Goal: Task Accomplishment & Management: Manage account settings

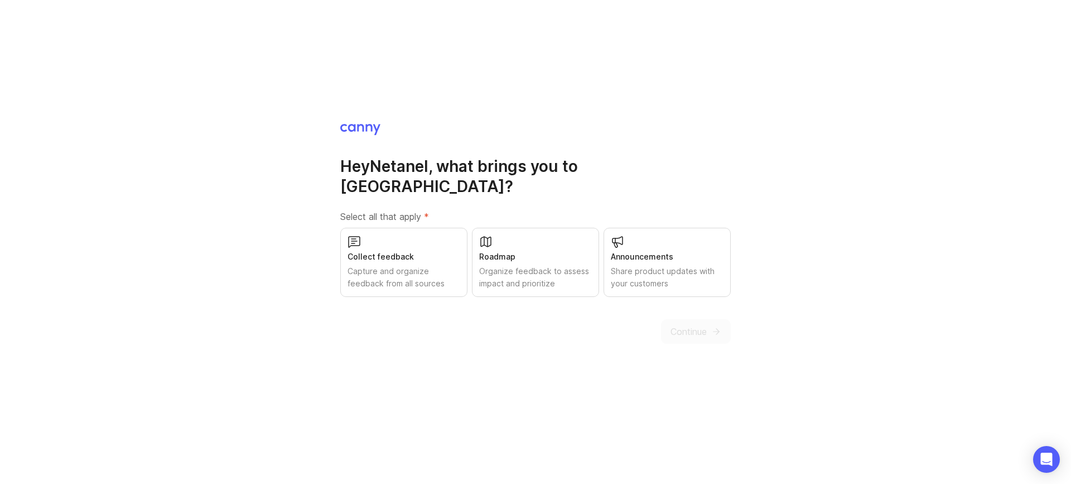
click at [440, 251] on div "Collect feedback" at bounding box center [404, 257] width 113 height 12
click at [682, 319] on button "Continue" at bounding box center [696, 331] width 70 height 25
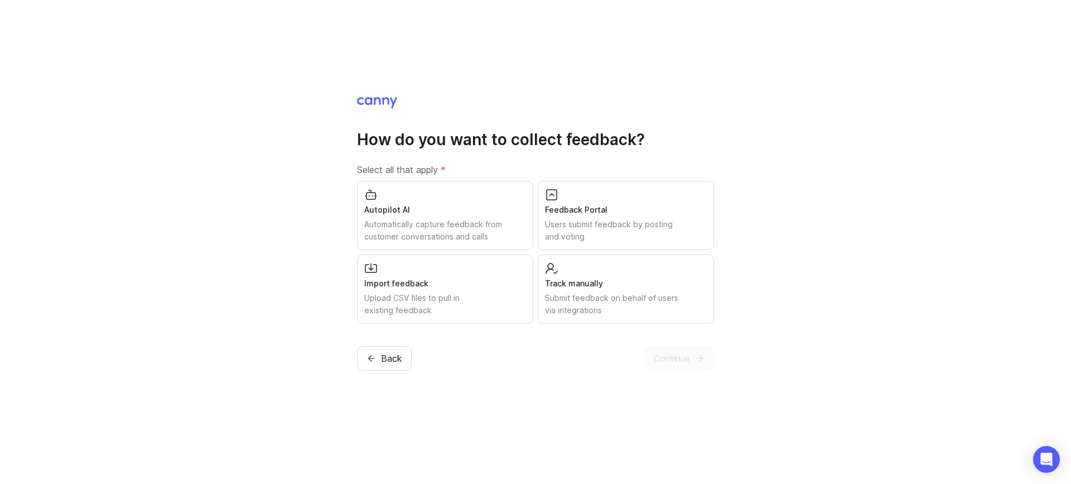
drag, startPoint x: 391, startPoint y: 347, endPoint x: 403, endPoint y: 346, distance: 11.7
click at [391, 346] on button "Back" at bounding box center [384, 358] width 55 height 25
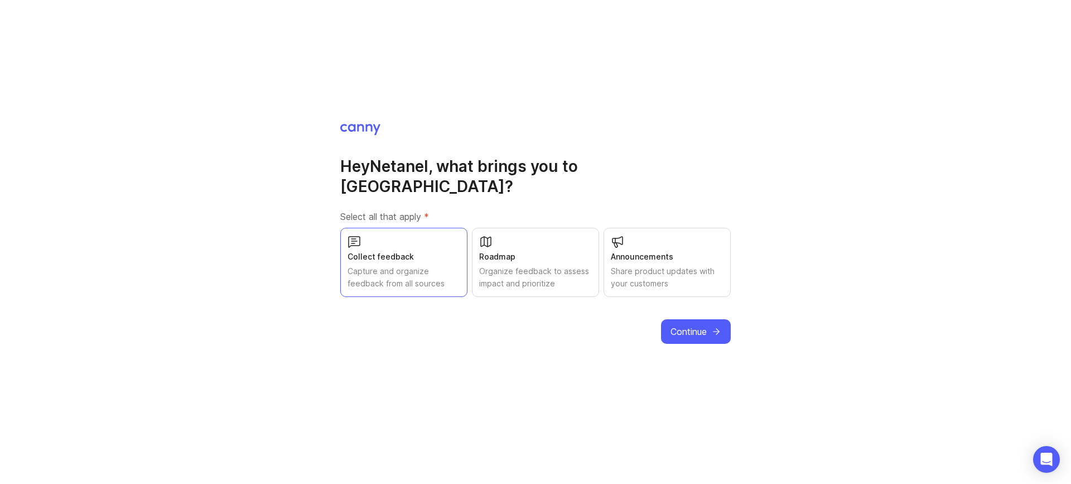
click at [528, 265] on div "Organize feedback to assess impact and prioritize" at bounding box center [535, 277] width 113 height 25
click at [644, 265] on div "Share product updates with your customers" at bounding box center [667, 277] width 113 height 25
click at [699, 325] on span "Continue" at bounding box center [689, 331] width 36 height 13
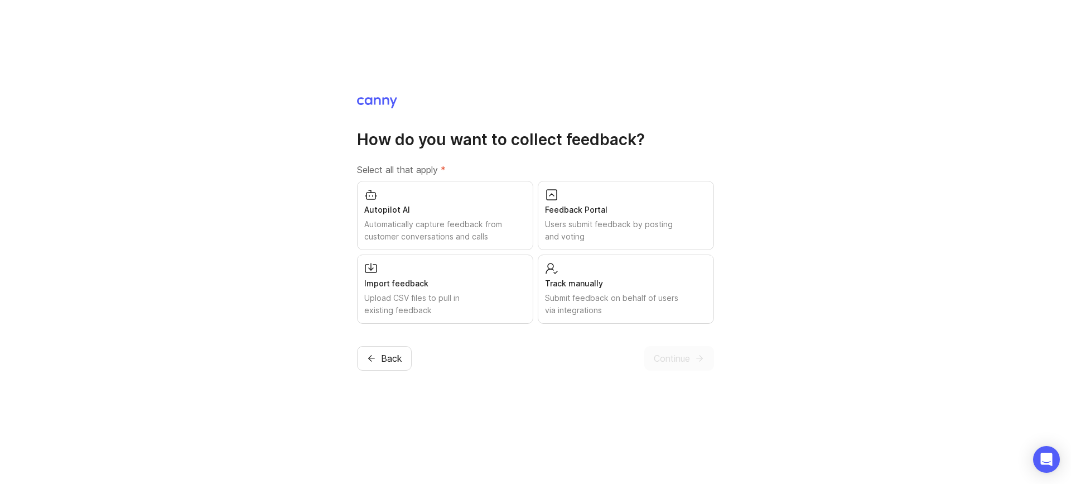
drag, startPoint x: 422, startPoint y: 269, endPoint x: 426, endPoint y: 260, distance: 10.3
click at [422, 269] on div "Import feedback Upload CSV files to pull in existing feedback" at bounding box center [445, 288] width 176 height 69
click at [427, 222] on div "Automatically capture feedback from customer conversations and calls" at bounding box center [445, 230] width 162 height 25
drag, startPoint x: 601, startPoint y: 275, endPoint x: 599, endPoint y: 206, distance: 68.1
click at [602, 272] on div "Track manually Submit feedback on behalf of users via integrations" at bounding box center [626, 288] width 176 height 69
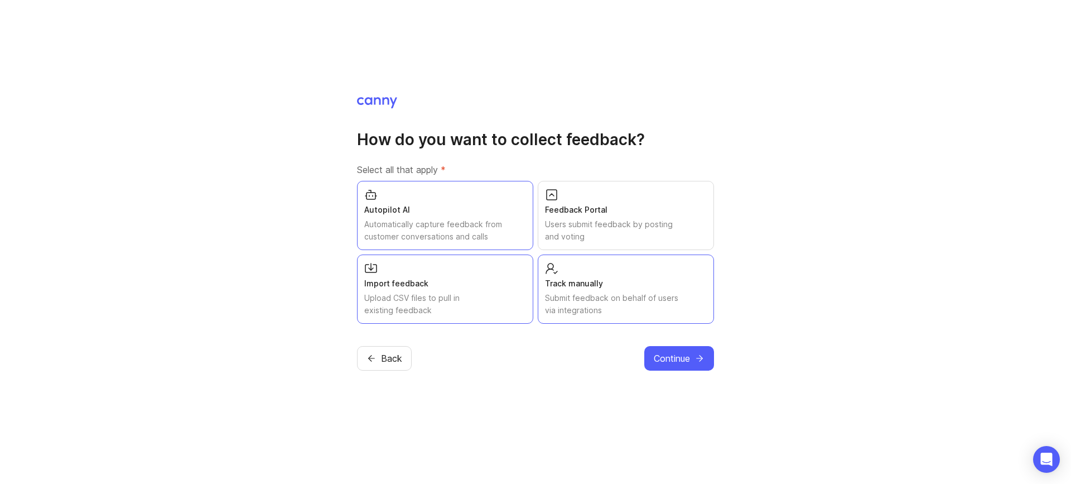
drag, startPoint x: 599, startPoint y: 206, endPoint x: 617, endPoint y: 283, distance: 78.5
click at [599, 206] on div "Feedback Portal" at bounding box center [626, 210] width 162 height 12
click at [654, 353] on span "Continue" at bounding box center [672, 357] width 36 height 13
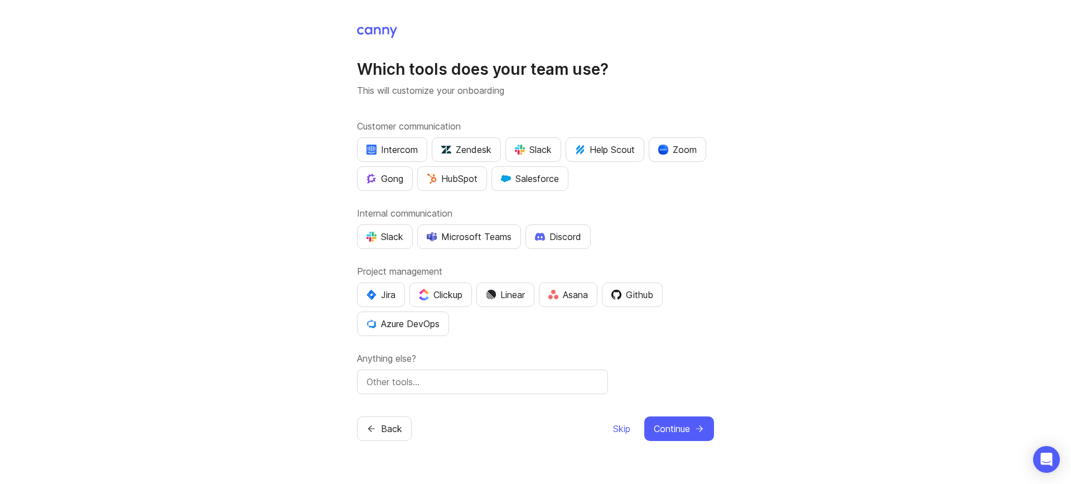
click at [414, 153] on div "Intercom" at bounding box center [392, 149] width 51 height 13
drag, startPoint x: 528, startPoint y: 154, endPoint x: 511, endPoint y: 162, distance: 19.0
click at [528, 154] on div "Slack" at bounding box center [533, 149] width 37 height 13
drag, startPoint x: 686, startPoint y: 153, endPoint x: 660, endPoint y: 167, distance: 29.7
click at [686, 153] on div "Zoom" at bounding box center [677, 149] width 38 height 13
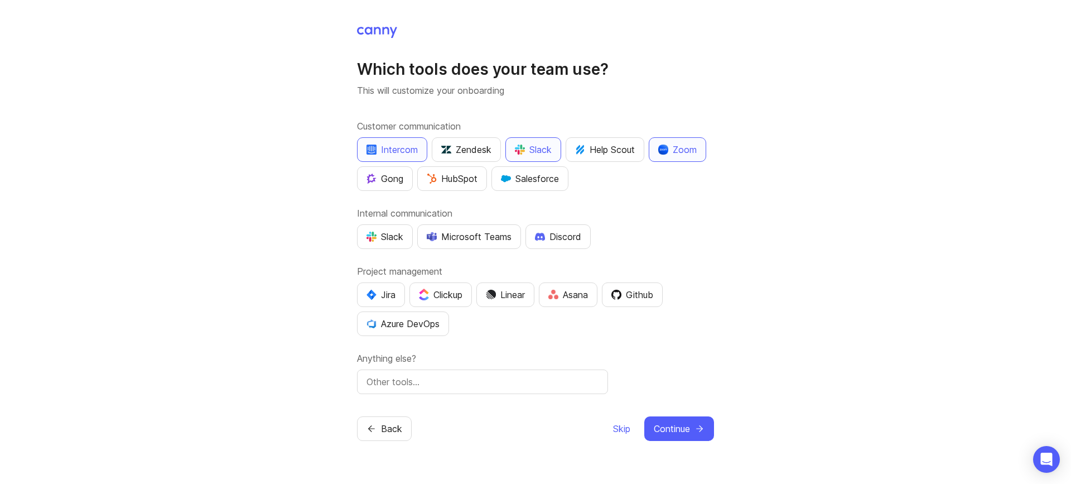
click at [457, 187] on button "HubSpot" at bounding box center [452, 178] width 70 height 25
click at [399, 235] on div "Slack" at bounding box center [385, 236] width 37 height 13
click at [389, 296] on div "Jira" at bounding box center [381, 294] width 29 height 13
click at [385, 172] on div "Gong" at bounding box center [385, 178] width 37 height 13
click at [697, 429] on icon "submit" at bounding box center [700, 428] width 10 height 10
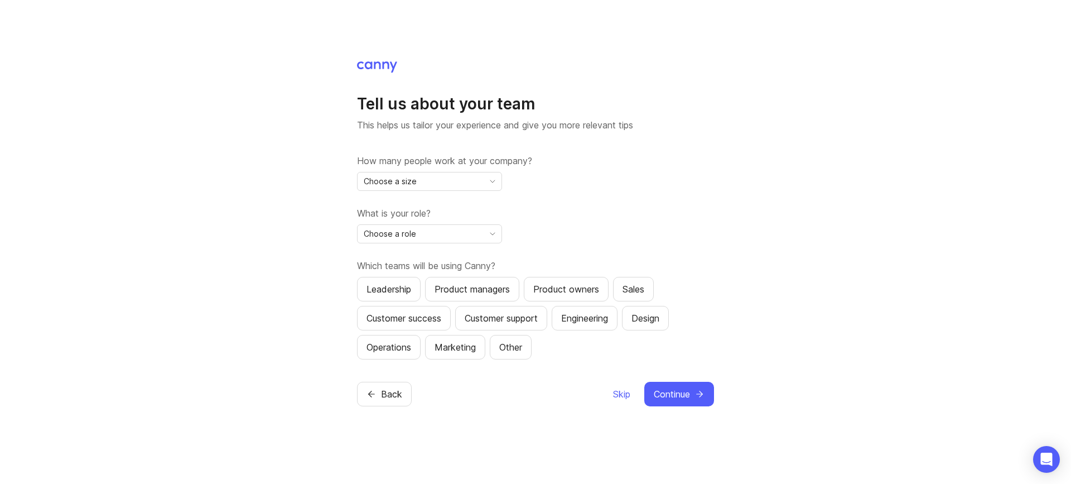
click at [466, 181] on div "Choose a size" at bounding box center [421, 181] width 126 height 18
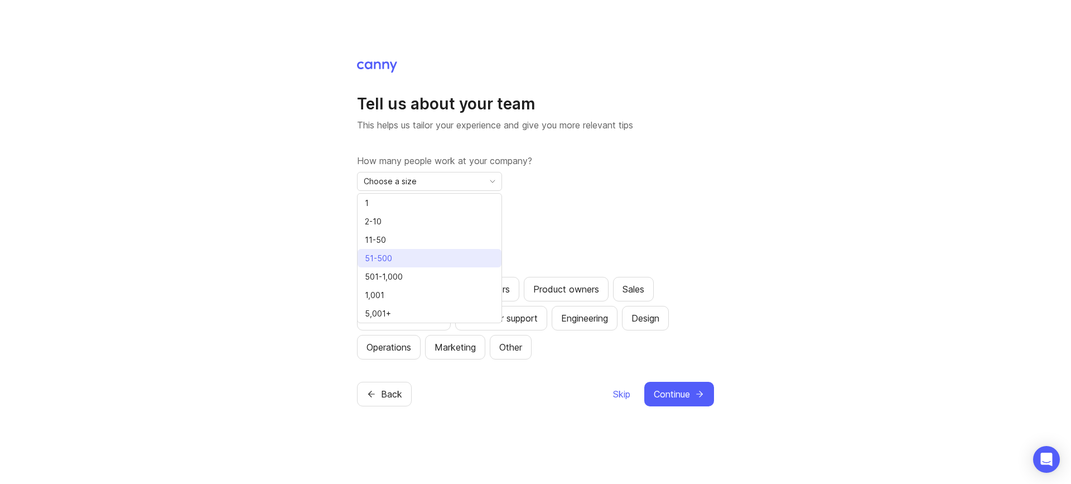
click at [447, 258] on li "51-500" at bounding box center [430, 258] width 144 height 18
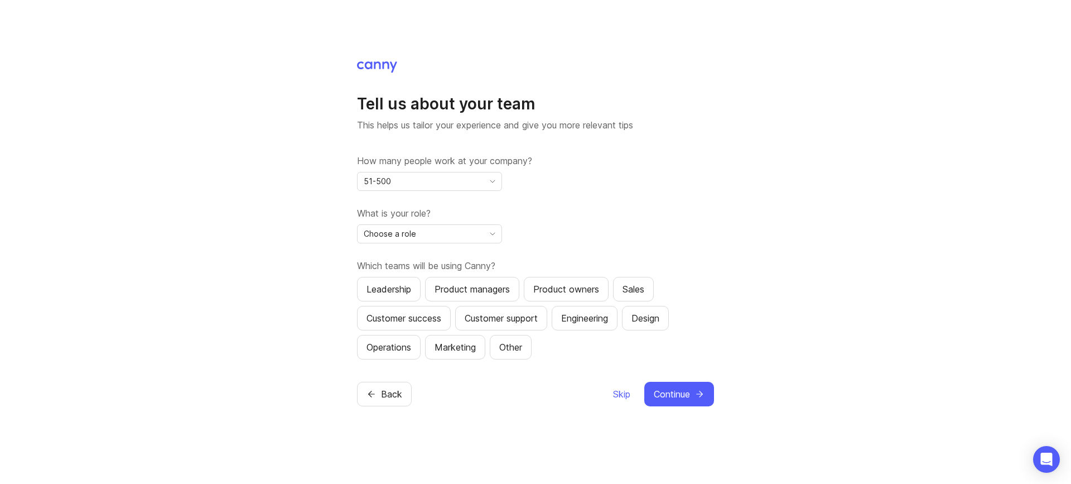
click at [462, 236] on div "Choose a role" at bounding box center [421, 234] width 126 height 18
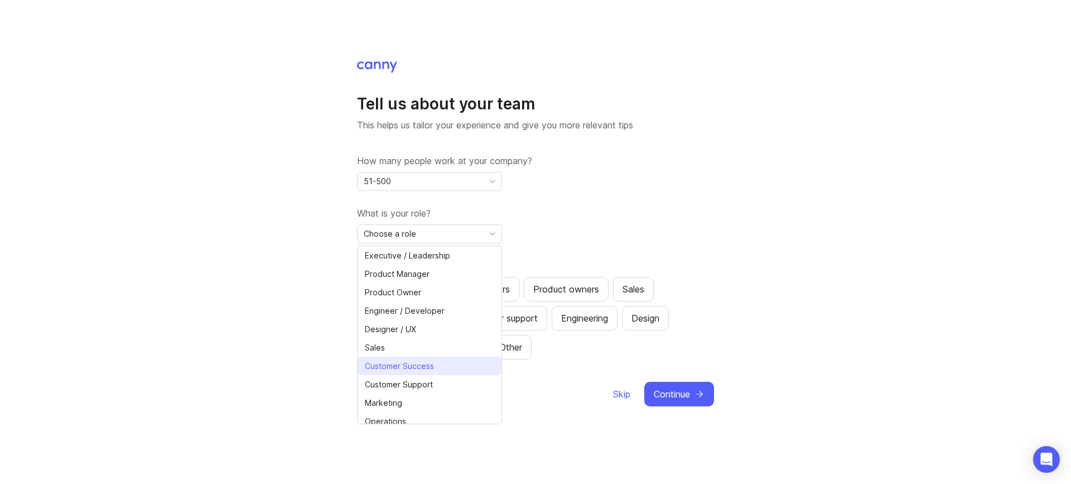
click at [432, 364] on span "Customer Success" at bounding box center [399, 366] width 69 height 12
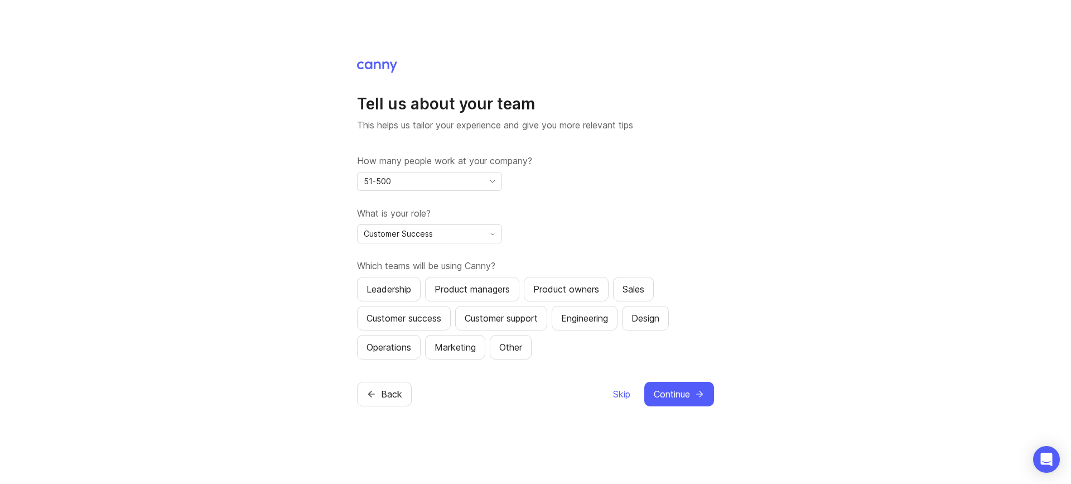
click at [426, 318] on div "Customer success" at bounding box center [404, 317] width 75 height 13
click at [676, 387] on span "Continue" at bounding box center [672, 393] width 36 height 13
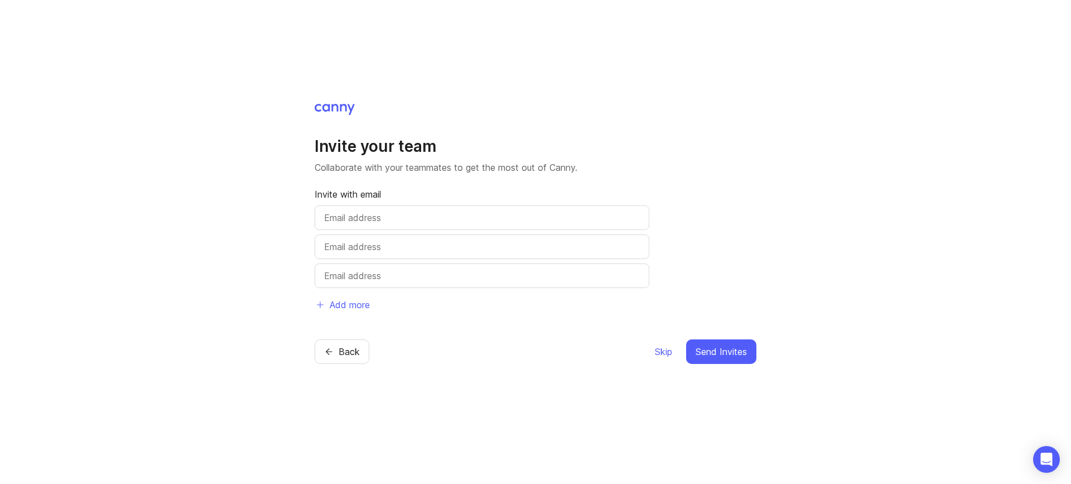
click at [666, 351] on span "Skip" at bounding box center [663, 351] width 17 height 13
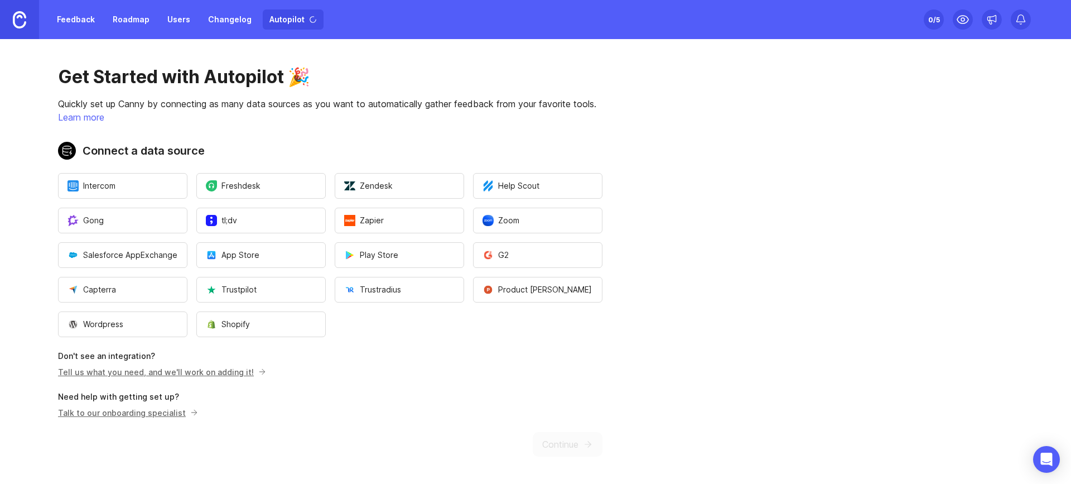
click at [663, 352] on main "Get Started with Autopilot 🎉 Quickly set up Canny by connecting as many data so…" at bounding box center [535, 261] width 1071 height 445
click at [1058, 18] on img at bounding box center [1050, 19] width 20 height 20
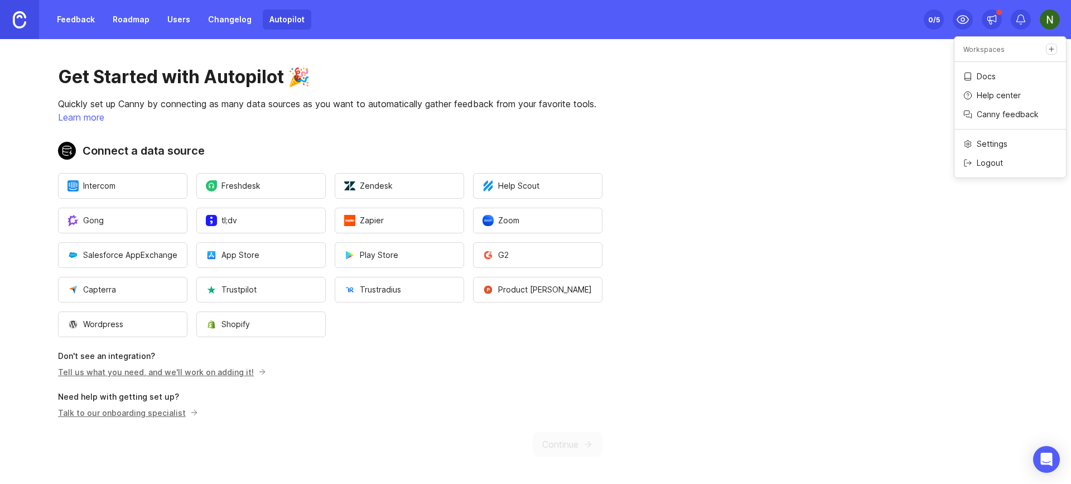
click at [1001, 162] on p "Logout" at bounding box center [990, 162] width 26 height 11
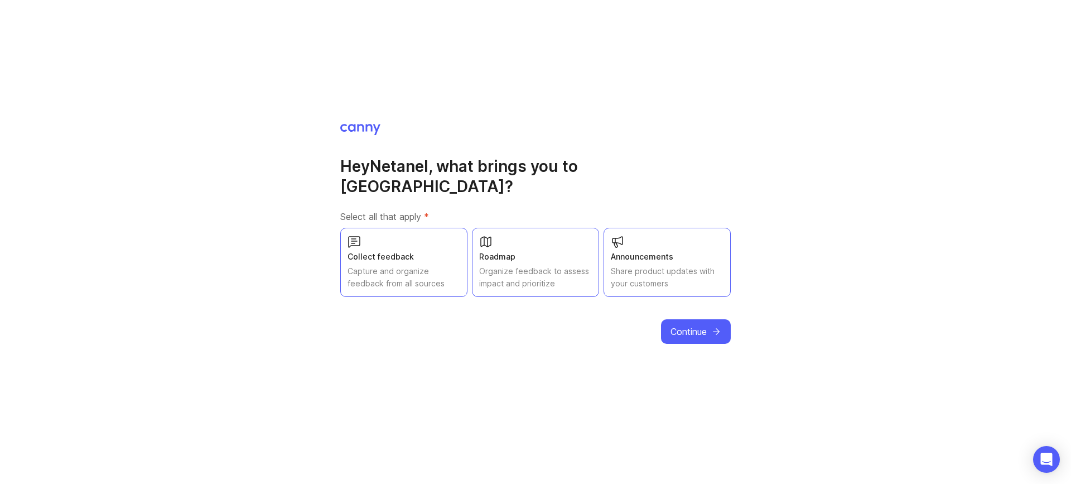
click at [718, 326] on icon "submit" at bounding box center [716, 331] width 10 height 10
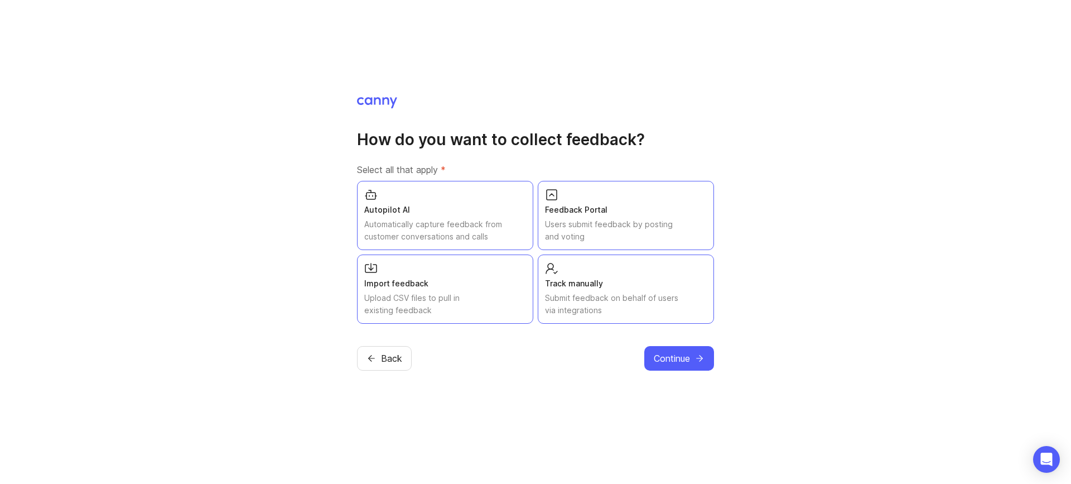
click at [702, 359] on icon "submit" at bounding box center [700, 358] width 10 height 10
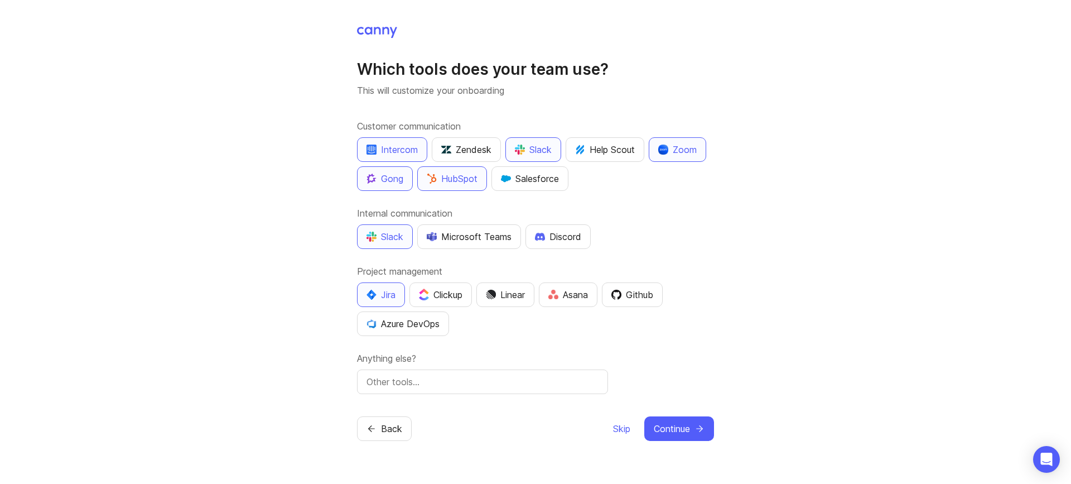
click at [698, 416] on button "Continue" at bounding box center [679, 428] width 70 height 25
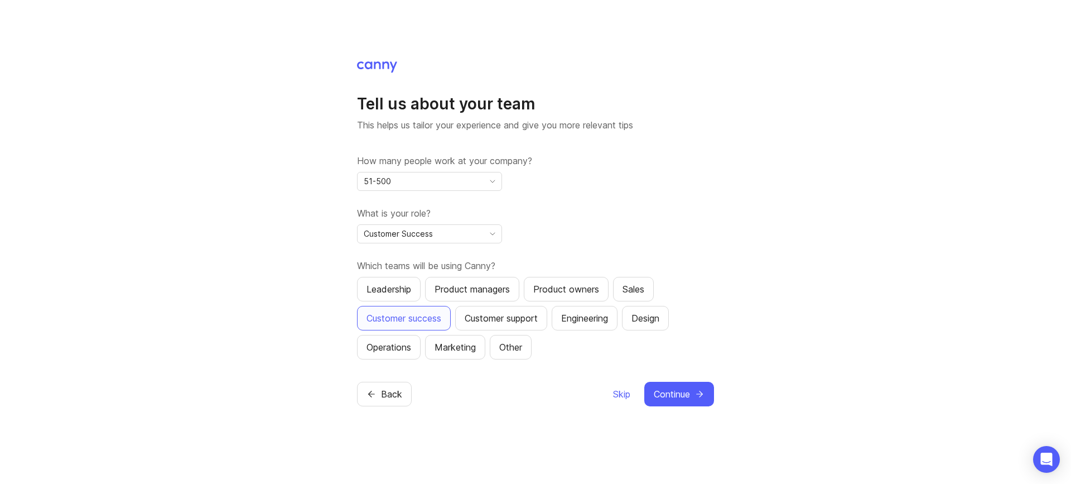
drag, startPoint x: 670, startPoint y: 385, endPoint x: 658, endPoint y: 386, distance: 12.3
click at [670, 385] on button "Continue" at bounding box center [679, 394] width 70 height 25
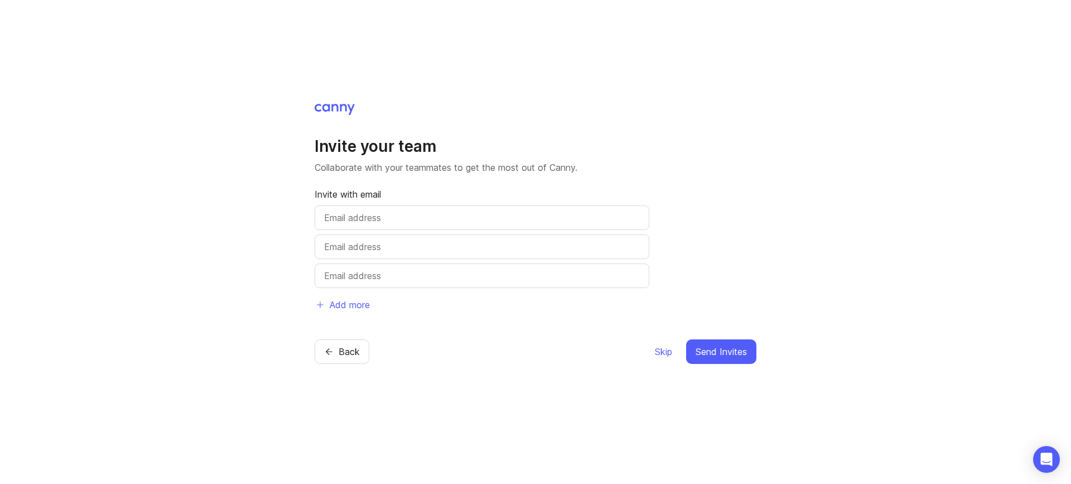
click at [659, 354] on span "Skip" at bounding box center [663, 351] width 17 height 13
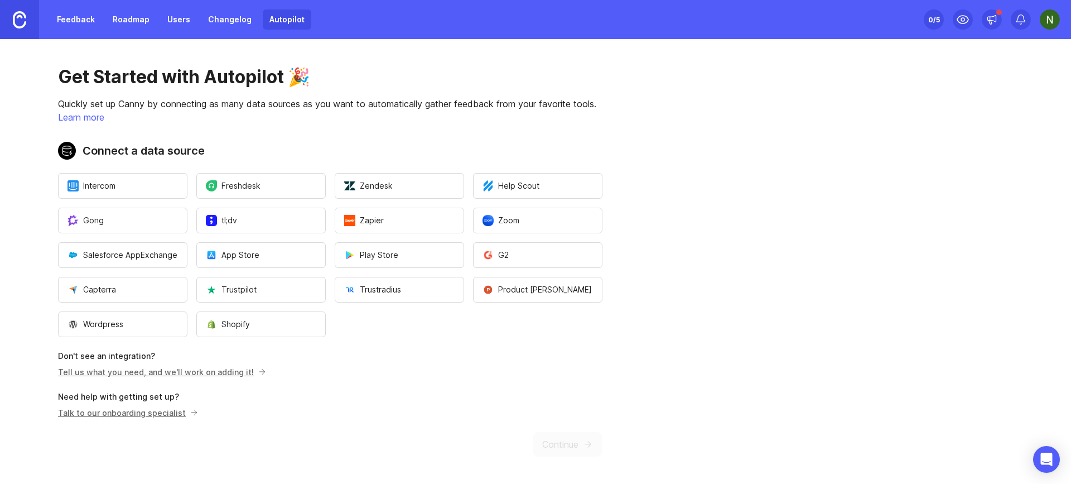
drag, startPoint x: 1047, startPoint y: 18, endPoint x: 1048, endPoint y: 28, distance: 10.1
click at [1047, 18] on img at bounding box center [1050, 19] width 20 height 20
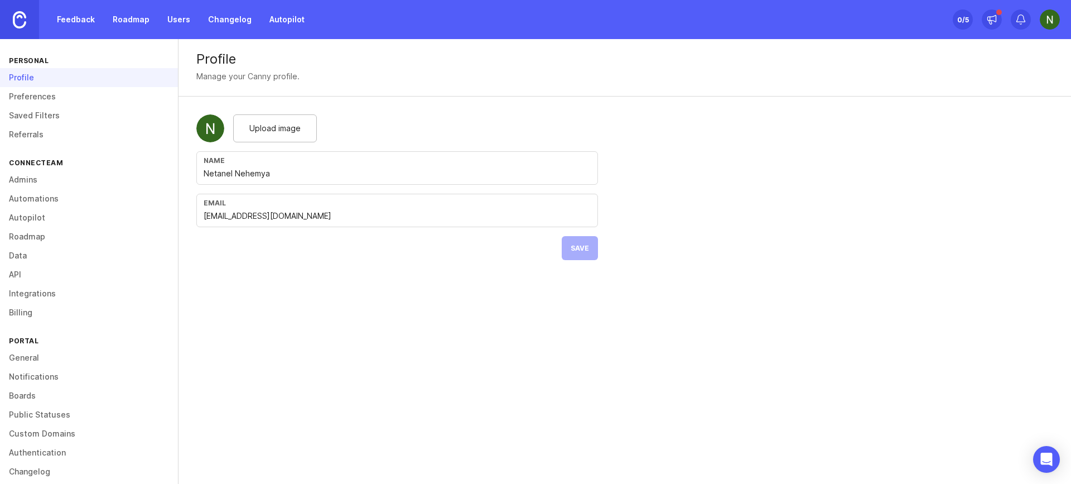
click at [36, 99] on link "Preferences" at bounding box center [89, 96] width 178 height 19
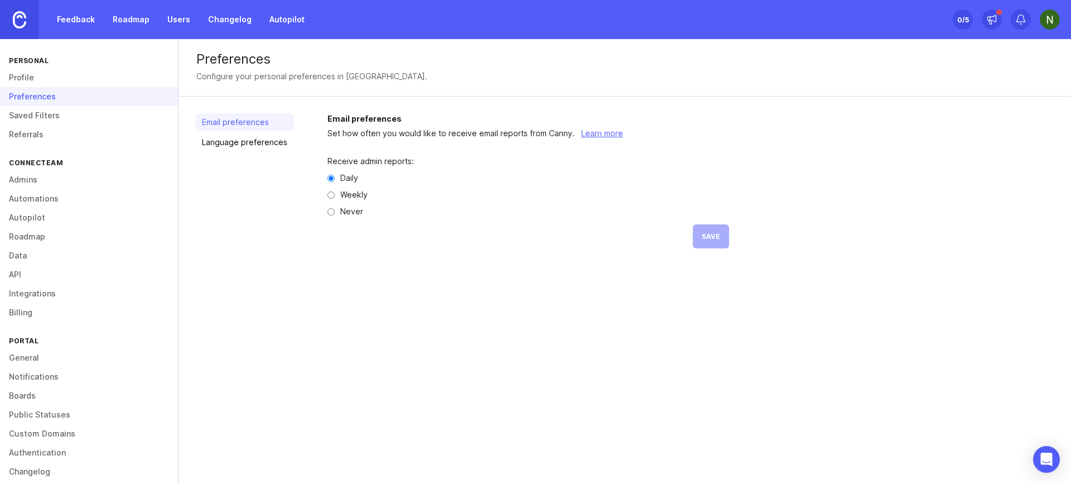
click at [42, 119] on link "Saved Filters" at bounding box center [89, 115] width 178 height 19
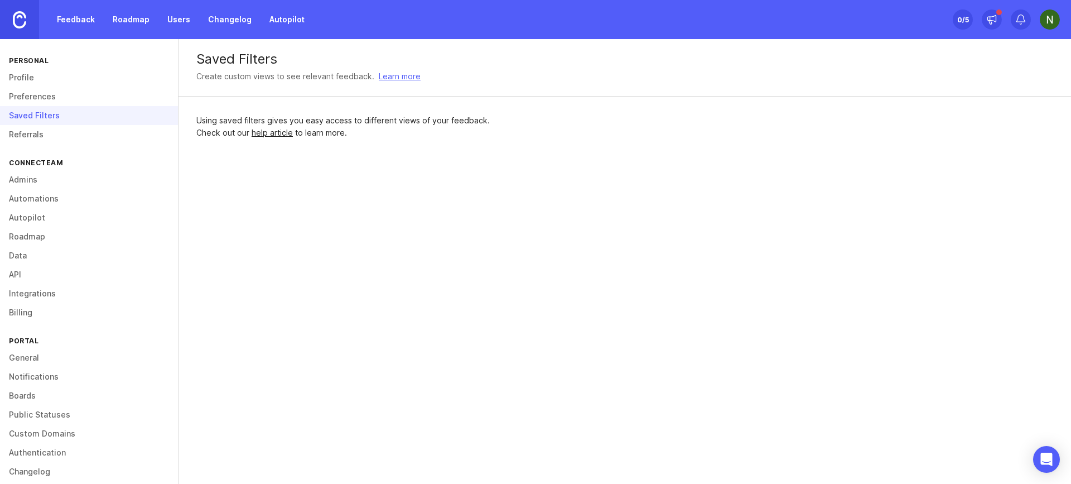
click at [41, 138] on link "Referrals" at bounding box center [89, 134] width 178 height 19
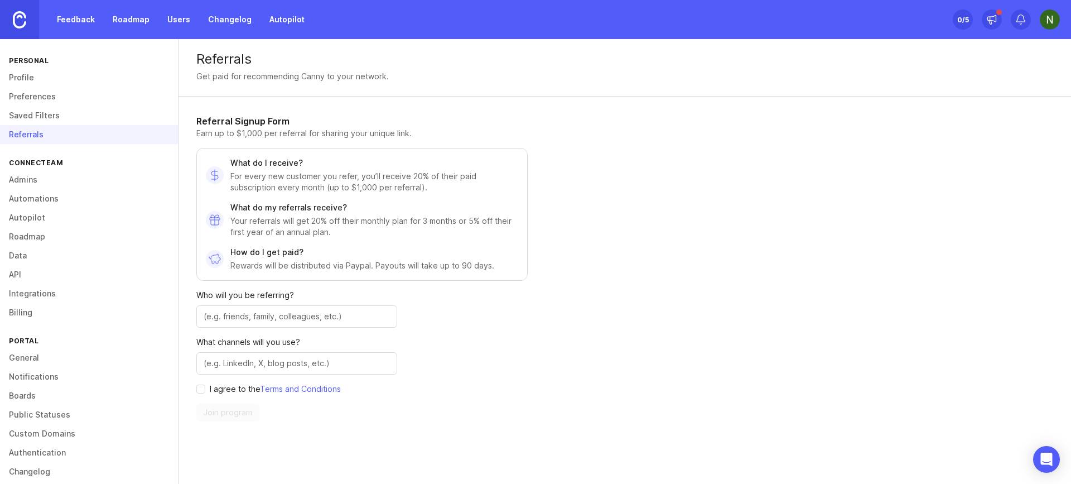
click at [58, 187] on link "Admins" at bounding box center [89, 179] width 178 height 19
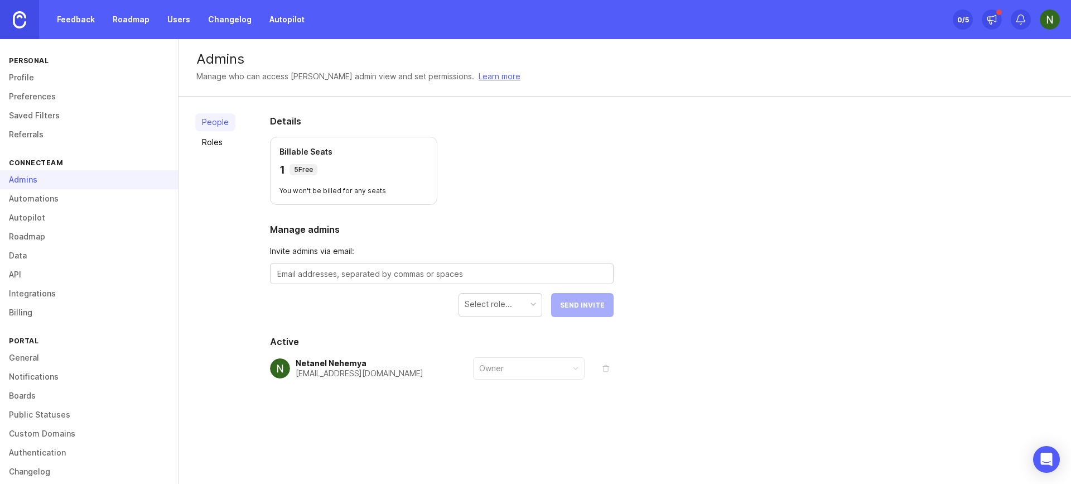
click at [49, 199] on link "Automations" at bounding box center [89, 198] width 178 height 19
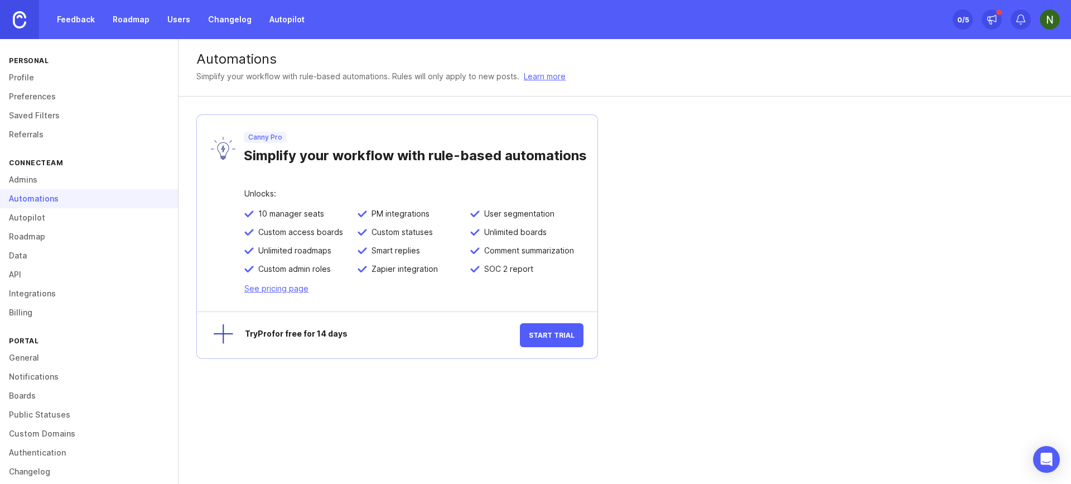
click at [51, 213] on link "Autopilot" at bounding box center [89, 217] width 178 height 19
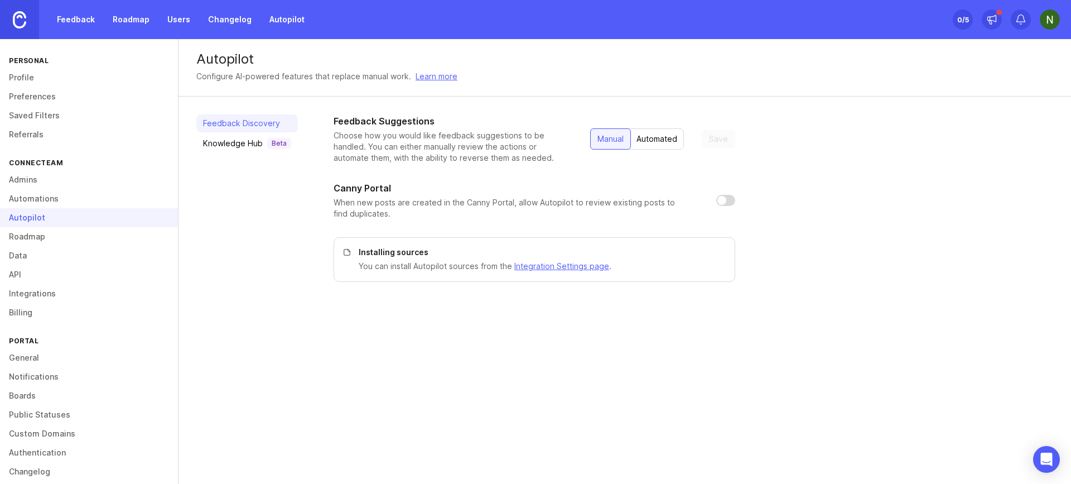
scroll to position [11, 0]
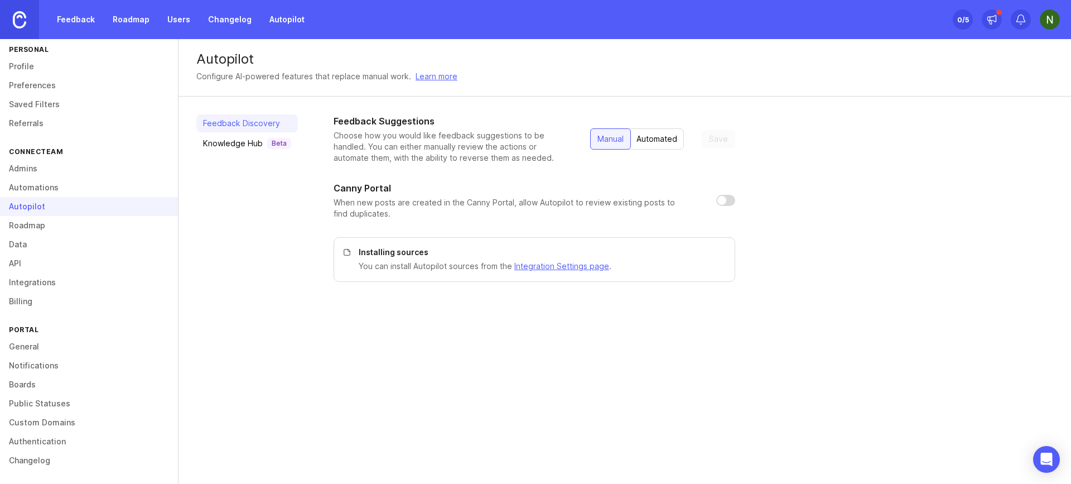
click at [46, 341] on link "General" at bounding box center [89, 346] width 178 height 19
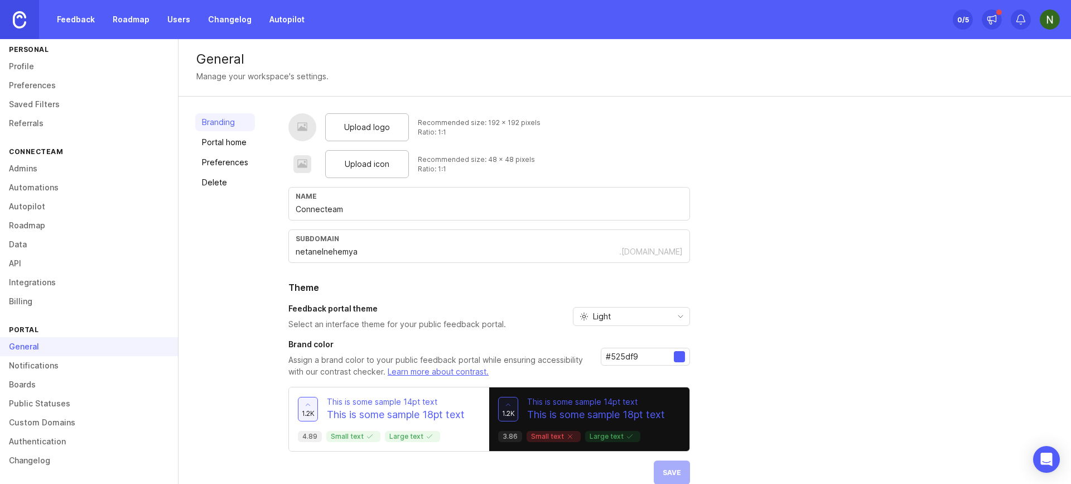
scroll to position [17, 0]
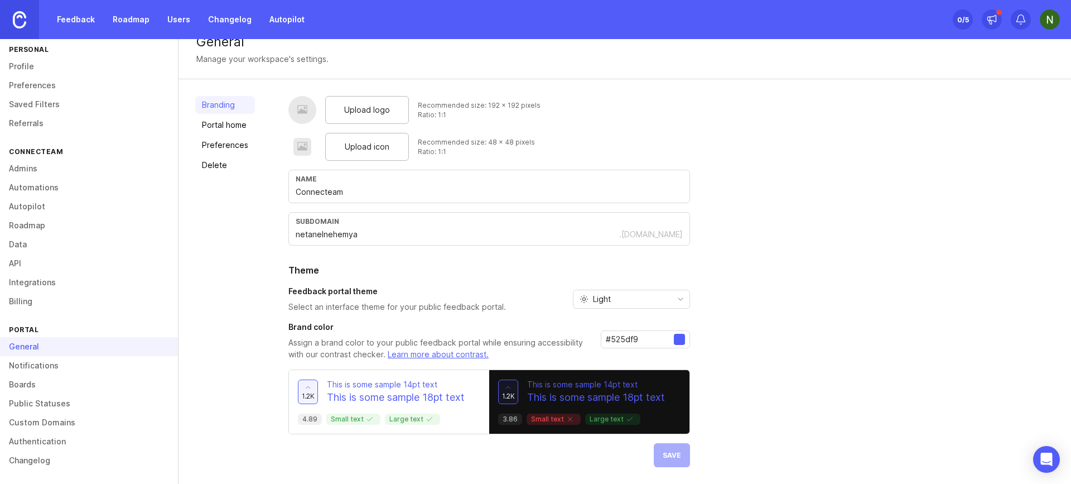
click at [40, 391] on link "Boards" at bounding box center [89, 384] width 178 height 19
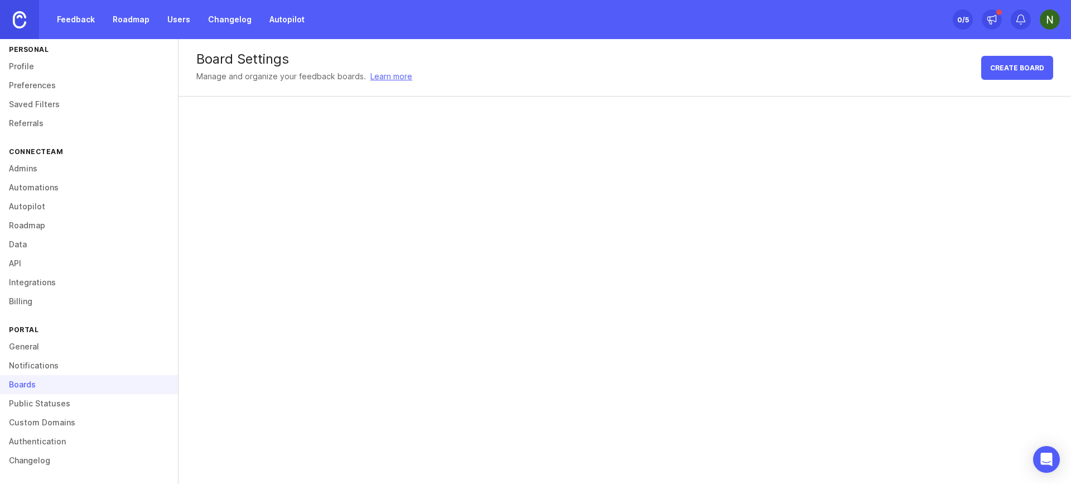
click at [57, 407] on link "Public Statuses" at bounding box center [89, 403] width 178 height 19
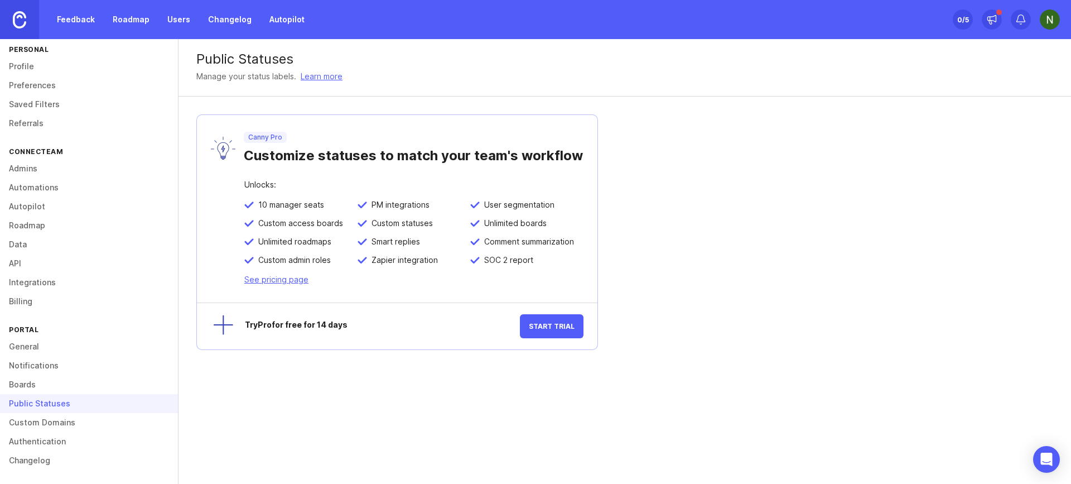
click at [20, 30] on link at bounding box center [19, 19] width 39 height 39
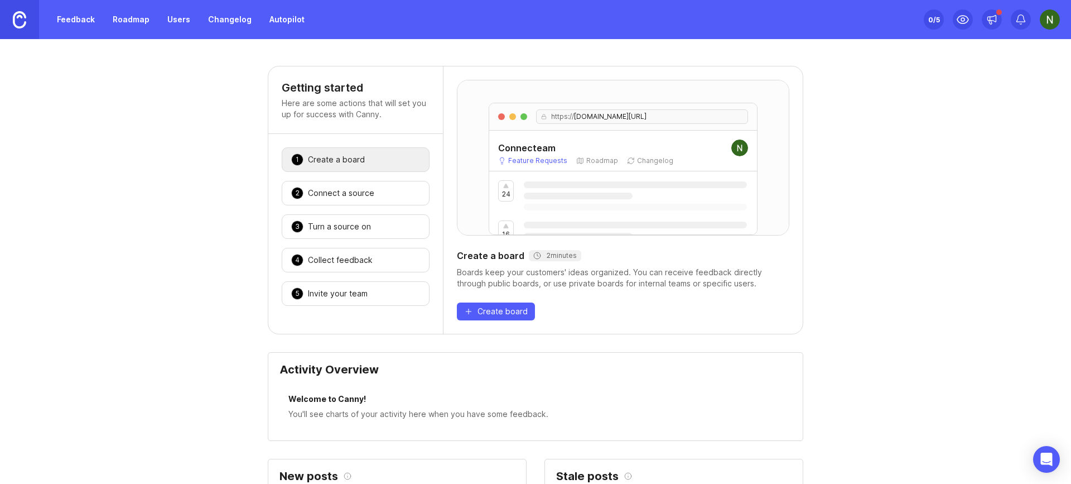
drag, startPoint x: 69, startPoint y: 22, endPoint x: 145, endPoint y: 26, distance: 76.0
click at [69, 22] on link "Feedback" at bounding box center [75, 19] width 51 height 20
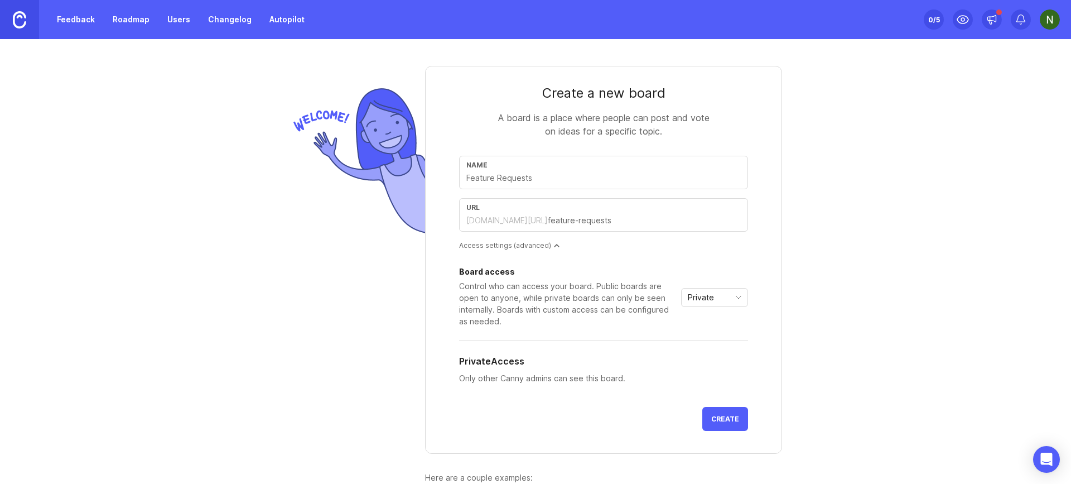
click at [146, 18] on link "Roadmap" at bounding box center [131, 19] width 50 height 20
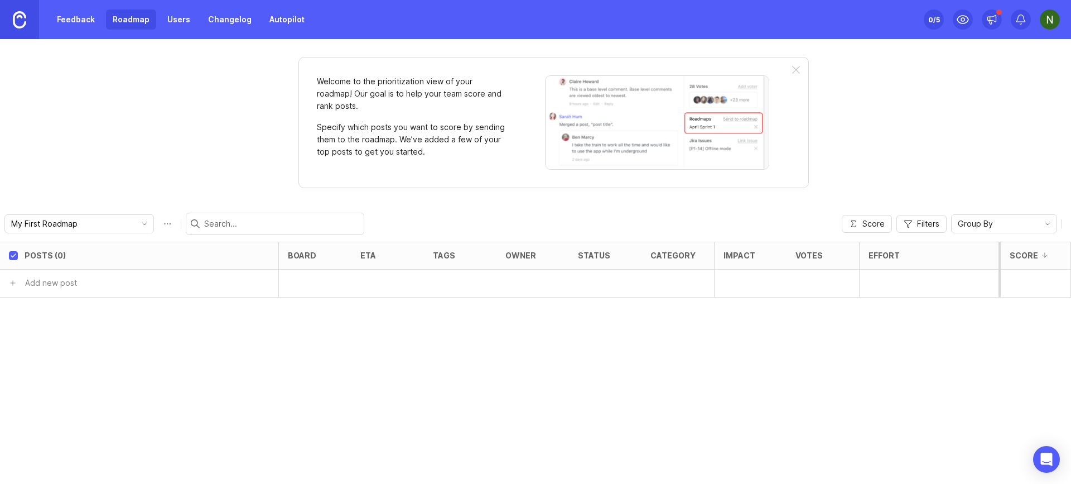
click at [179, 21] on link "Users" at bounding box center [179, 19] width 36 height 20
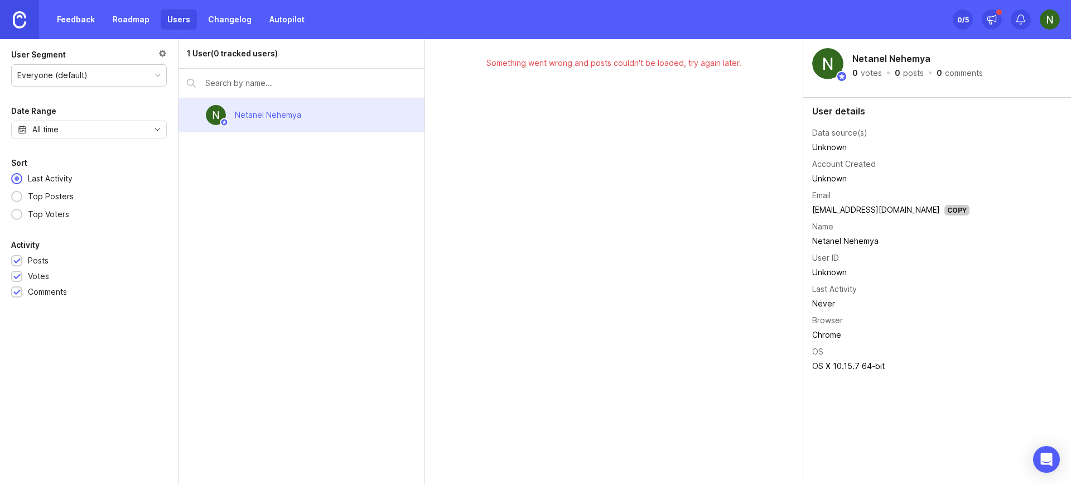
click at [228, 22] on link "Changelog" at bounding box center [229, 19] width 57 height 20
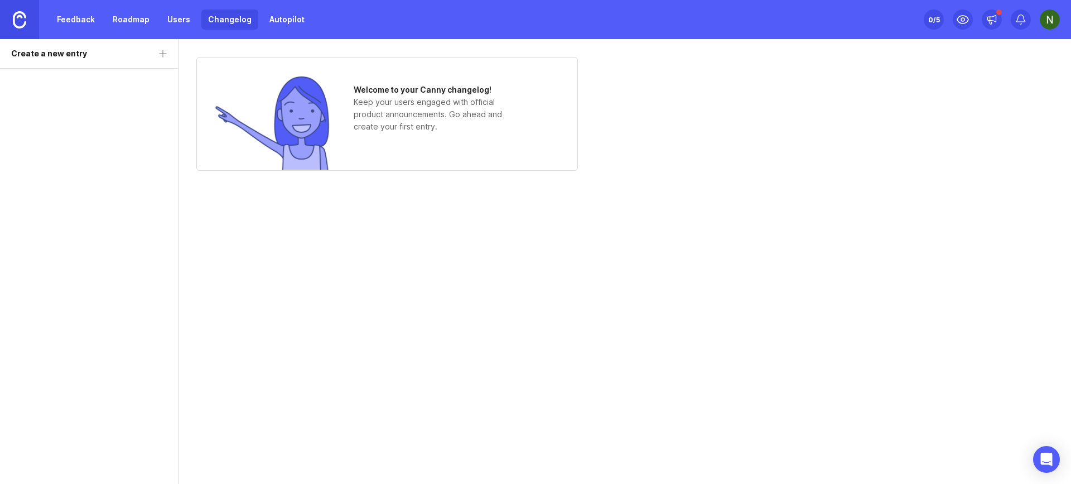
click at [283, 21] on link "Autopilot" at bounding box center [287, 19] width 49 height 20
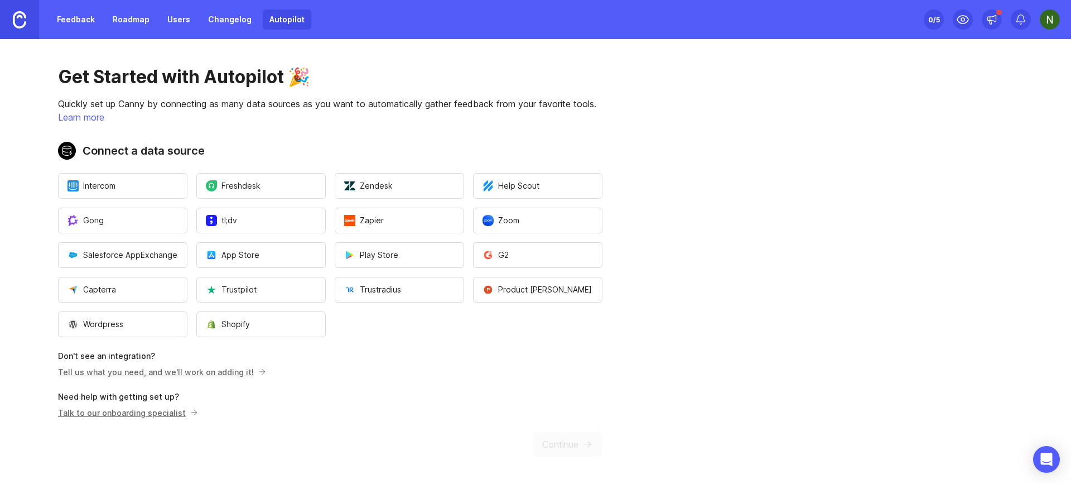
click at [1047, 22] on img at bounding box center [1050, 19] width 20 height 20
click at [991, 166] on p "Logout" at bounding box center [990, 162] width 26 height 11
